Goal: Task Accomplishment & Management: Manage account settings

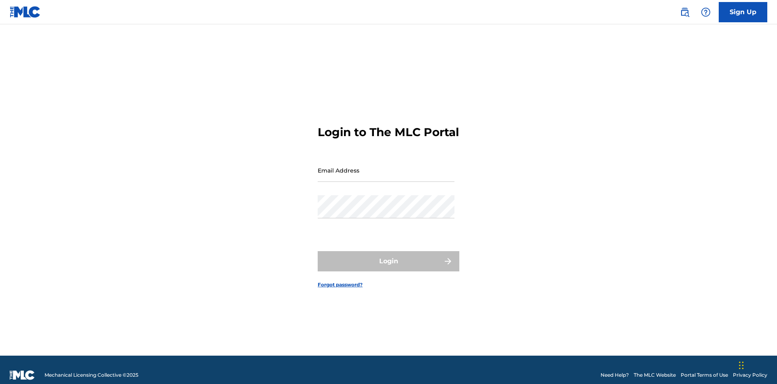
scroll to position [11, 0]
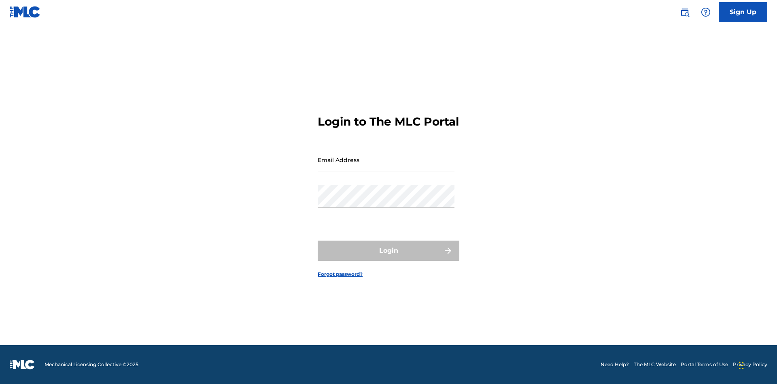
click at [386, 166] on input "Email Address" at bounding box center [386, 159] width 137 height 23
type input "bad50b08-31f7-445a-9741-c22067d3f286@mailslurp.biz"
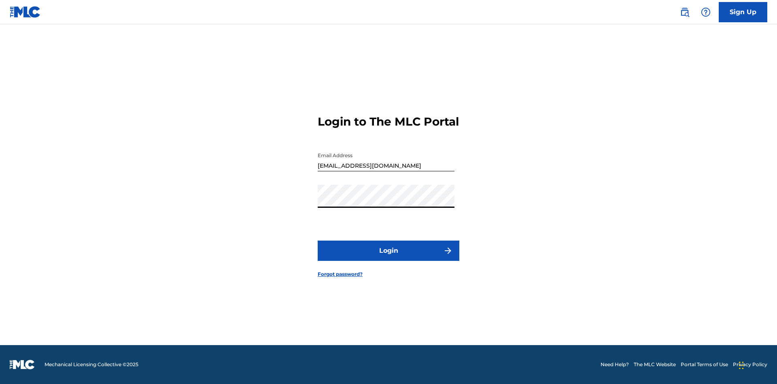
click at [389, 257] on button "Login" at bounding box center [389, 250] width 142 height 20
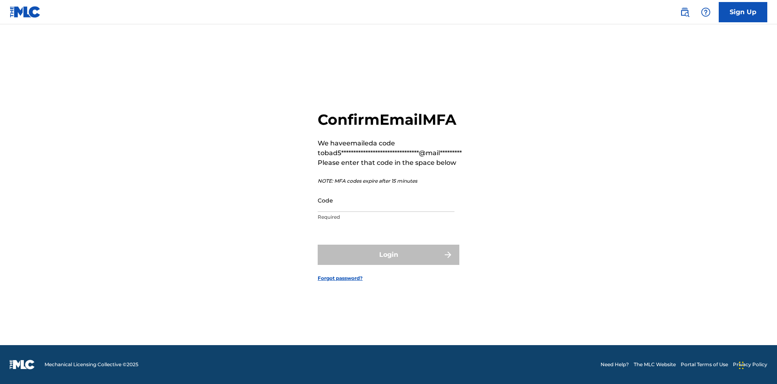
click at [386, 200] on input "Code" at bounding box center [386, 200] width 137 height 23
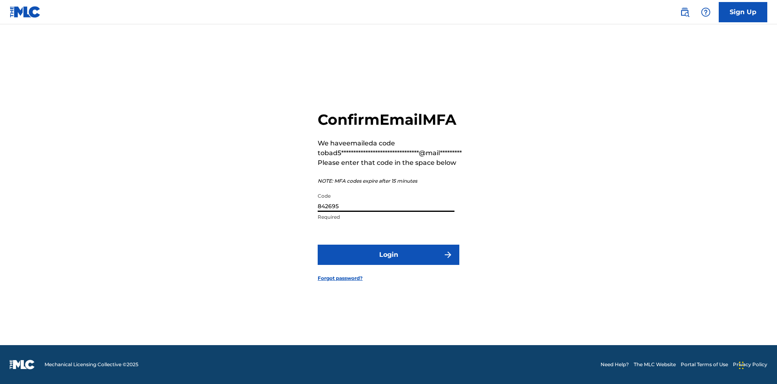
type input "842695"
click at [389, 254] on button "Login" at bounding box center [389, 255] width 142 height 20
